Goal: Task Accomplishment & Management: Use online tool/utility

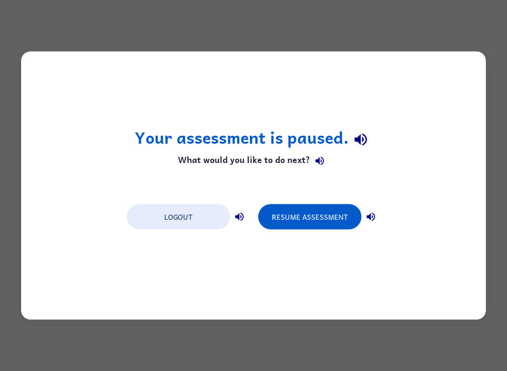
click at [319, 211] on button "Resume Assessment" at bounding box center [309, 216] width 103 height 25
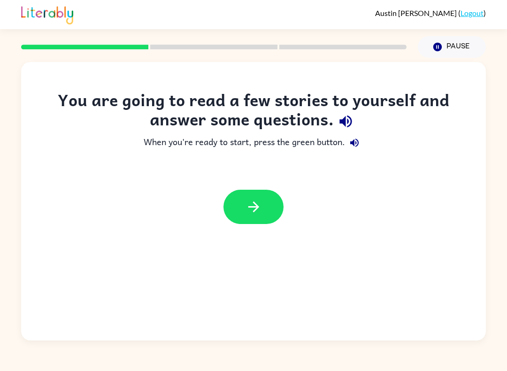
click at [251, 214] on icon "button" at bounding box center [254, 207] width 16 height 16
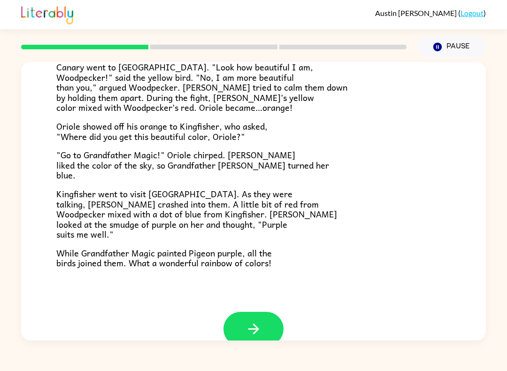
scroll to position [213, 0]
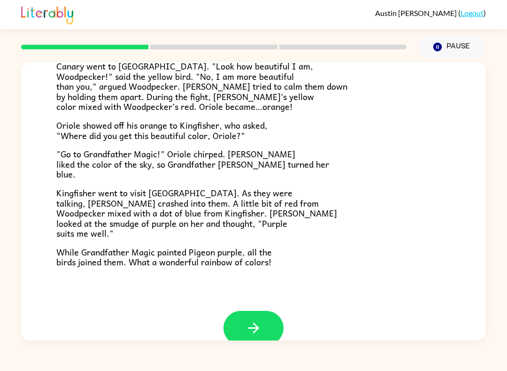
click at [267, 322] on button "button" at bounding box center [254, 328] width 60 height 34
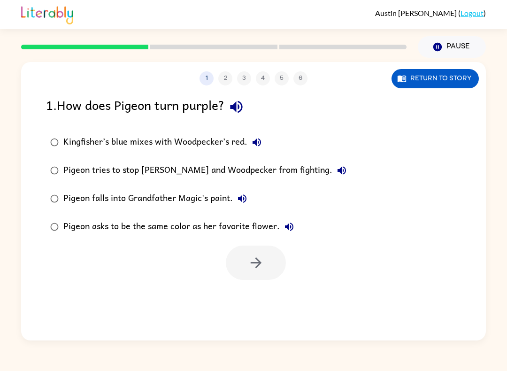
scroll to position [0, 0]
click at [250, 266] on icon "button" at bounding box center [256, 263] width 16 height 16
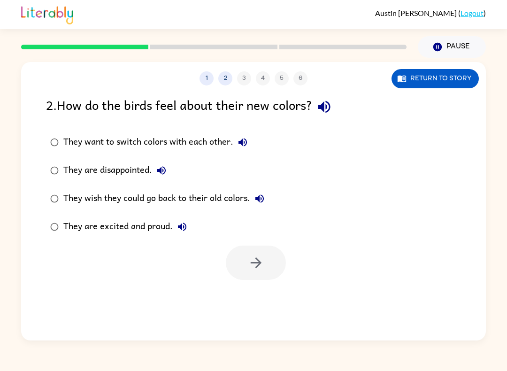
click at [44, 228] on label "They are excited and proud." at bounding box center [157, 227] width 233 height 28
click at [258, 256] on icon "button" at bounding box center [256, 263] width 16 height 16
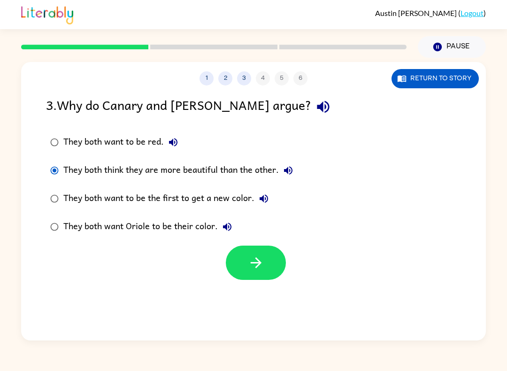
click at [243, 259] on button "button" at bounding box center [256, 263] width 60 height 34
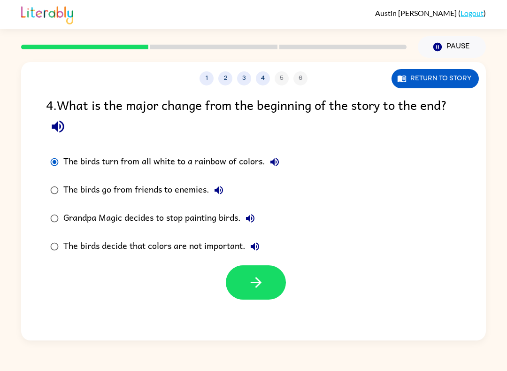
click at [242, 284] on button "button" at bounding box center [256, 282] width 60 height 34
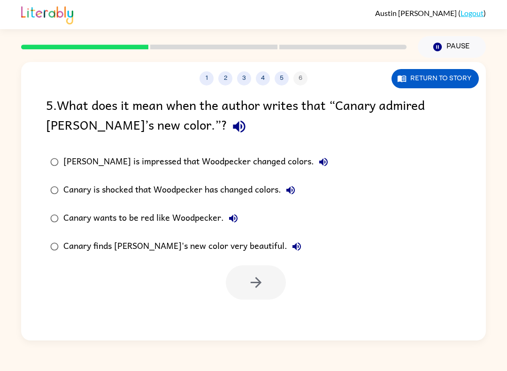
click at [450, 82] on button "Return to story" at bounding box center [435, 78] width 87 height 19
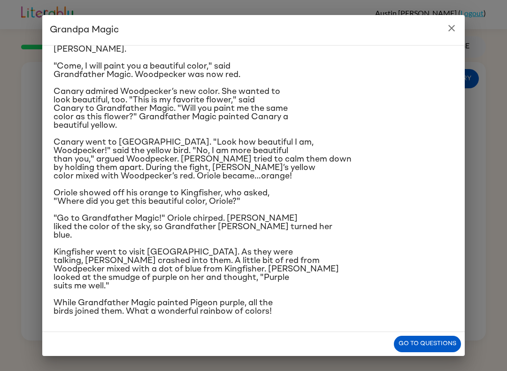
scroll to position [116, 0]
click at [450, 344] on button "Go to questions" at bounding box center [427, 344] width 67 height 16
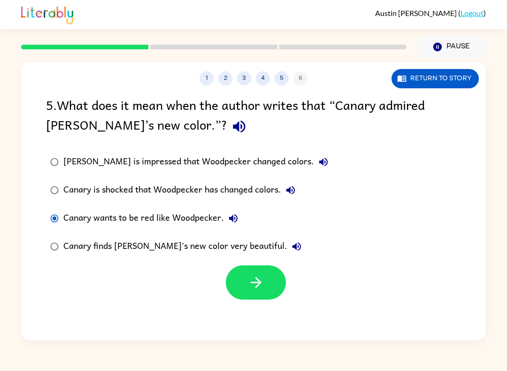
click at [33, 271] on div at bounding box center [253, 280] width 465 height 39
click at [258, 289] on icon "button" at bounding box center [256, 282] width 16 height 16
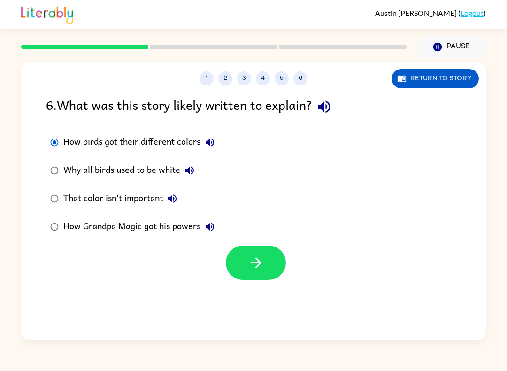
click at [237, 269] on button "button" at bounding box center [256, 263] width 60 height 34
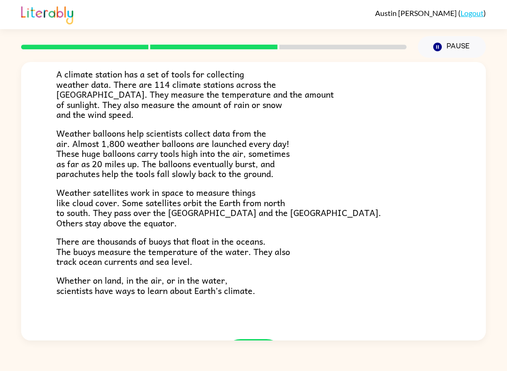
scroll to position [215, 0]
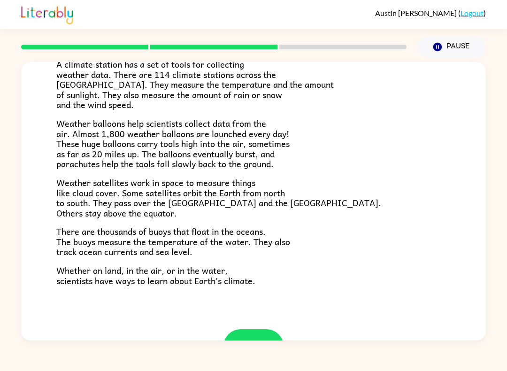
click at [253, 338] on icon "button" at bounding box center [254, 346] width 16 height 16
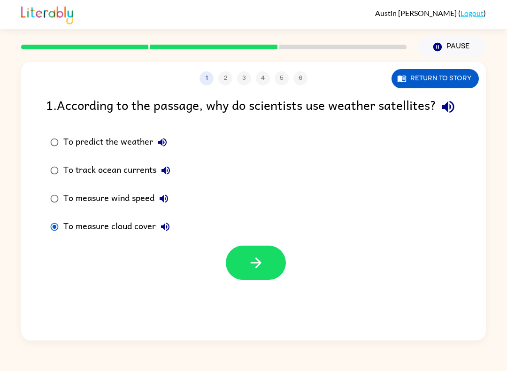
click at [247, 280] on button "button" at bounding box center [256, 263] width 60 height 34
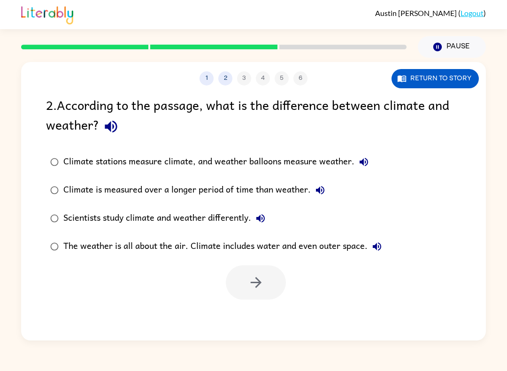
click at [443, 78] on button "Return to story" at bounding box center [435, 78] width 87 height 19
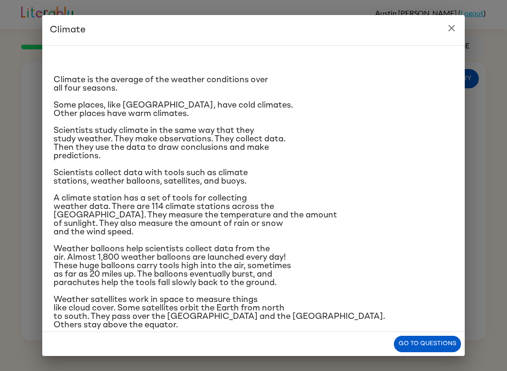
click at [441, 338] on button "Go to questions" at bounding box center [427, 344] width 67 height 16
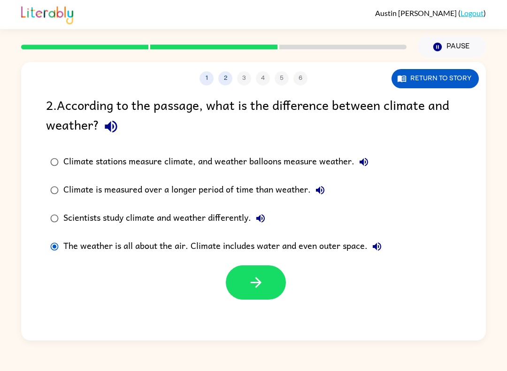
click at [255, 283] on icon "button" at bounding box center [256, 282] width 16 height 16
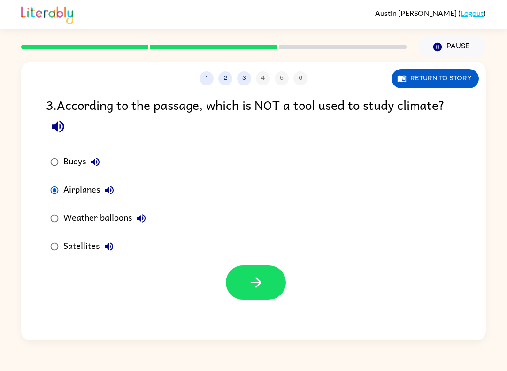
click at [253, 287] on icon "button" at bounding box center [256, 282] width 16 height 16
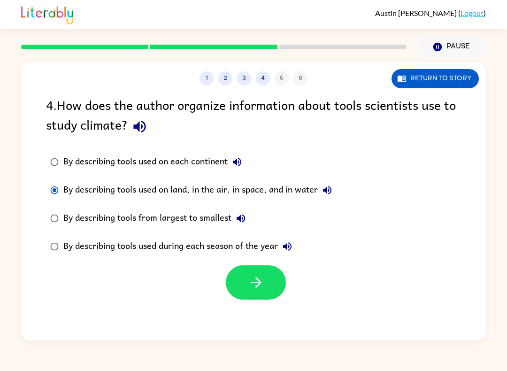
click at [241, 288] on button "button" at bounding box center [256, 282] width 60 height 34
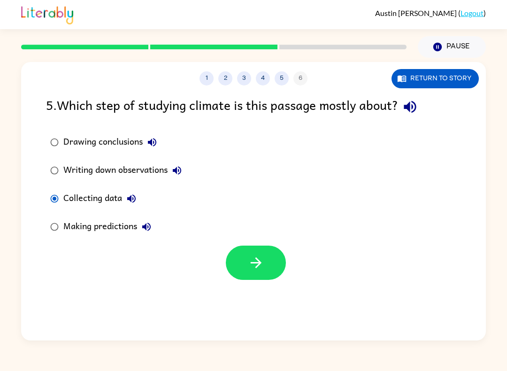
click at [242, 266] on button "button" at bounding box center [256, 263] width 60 height 34
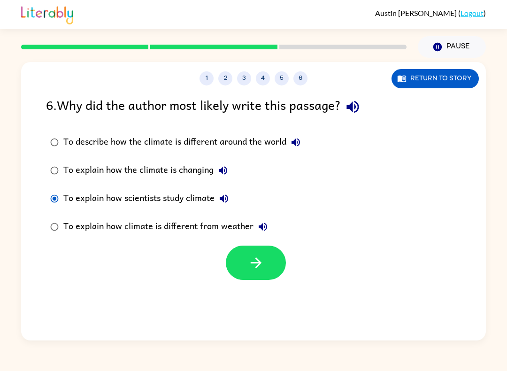
click at [232, 260] on button "button" at bounding box center [256, 263] width 60 height 34
